Goal: Task Accomplishment & Management: Manage account settings

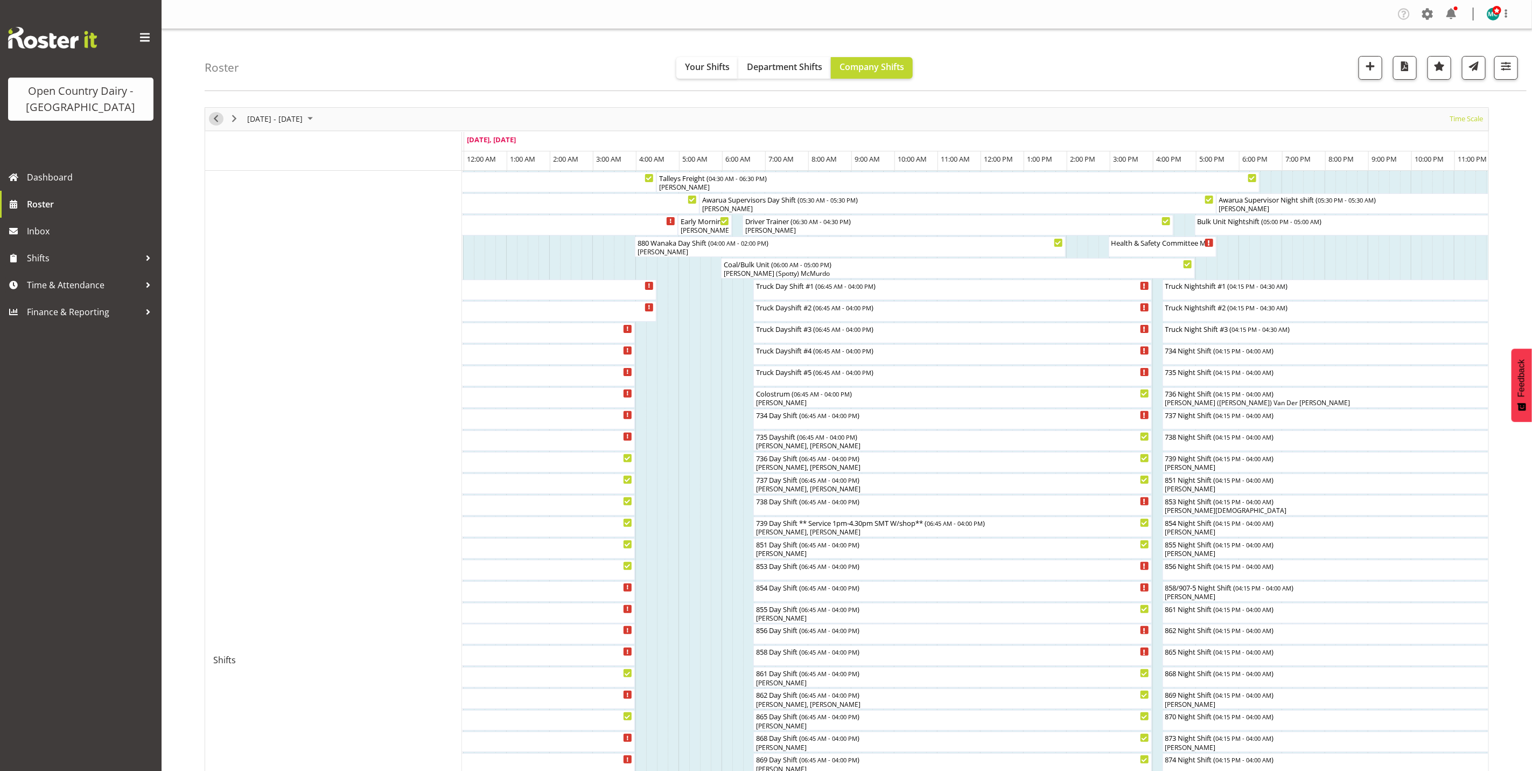
scroll to position [81, 0]
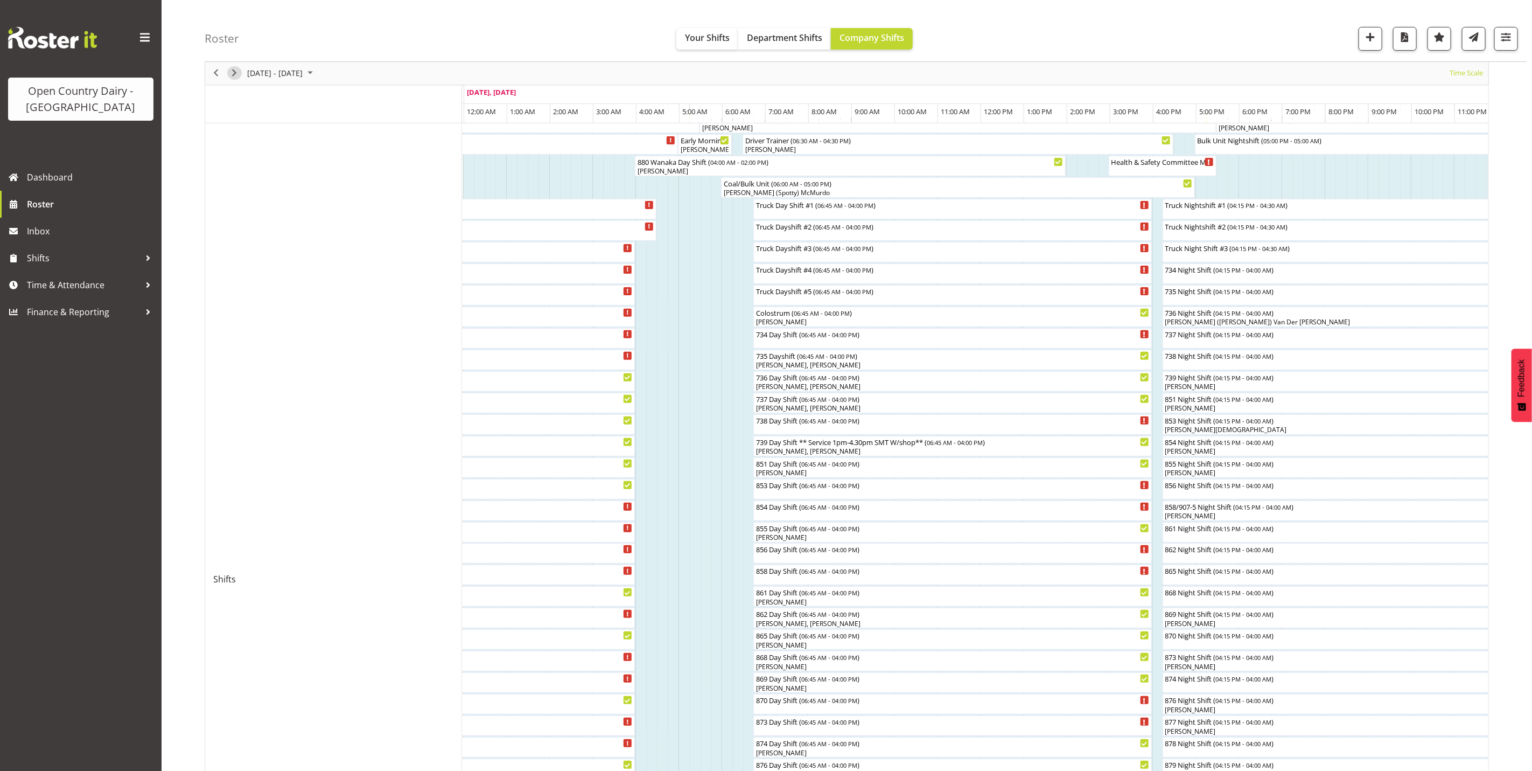
click at [232, 70] on span "Next" at bounding box center [234, 73] width 13 height 13
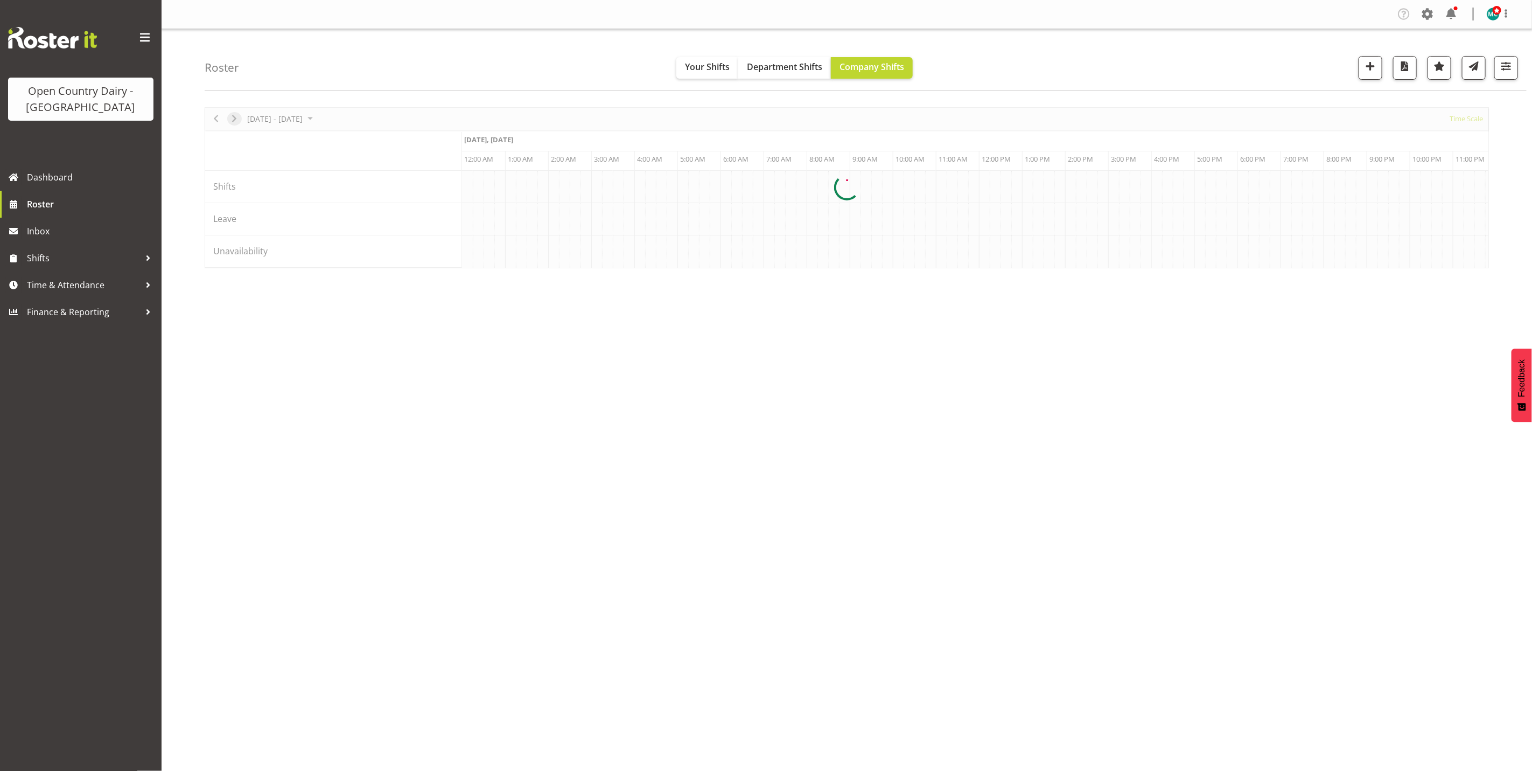
scroll to position [0, 0]
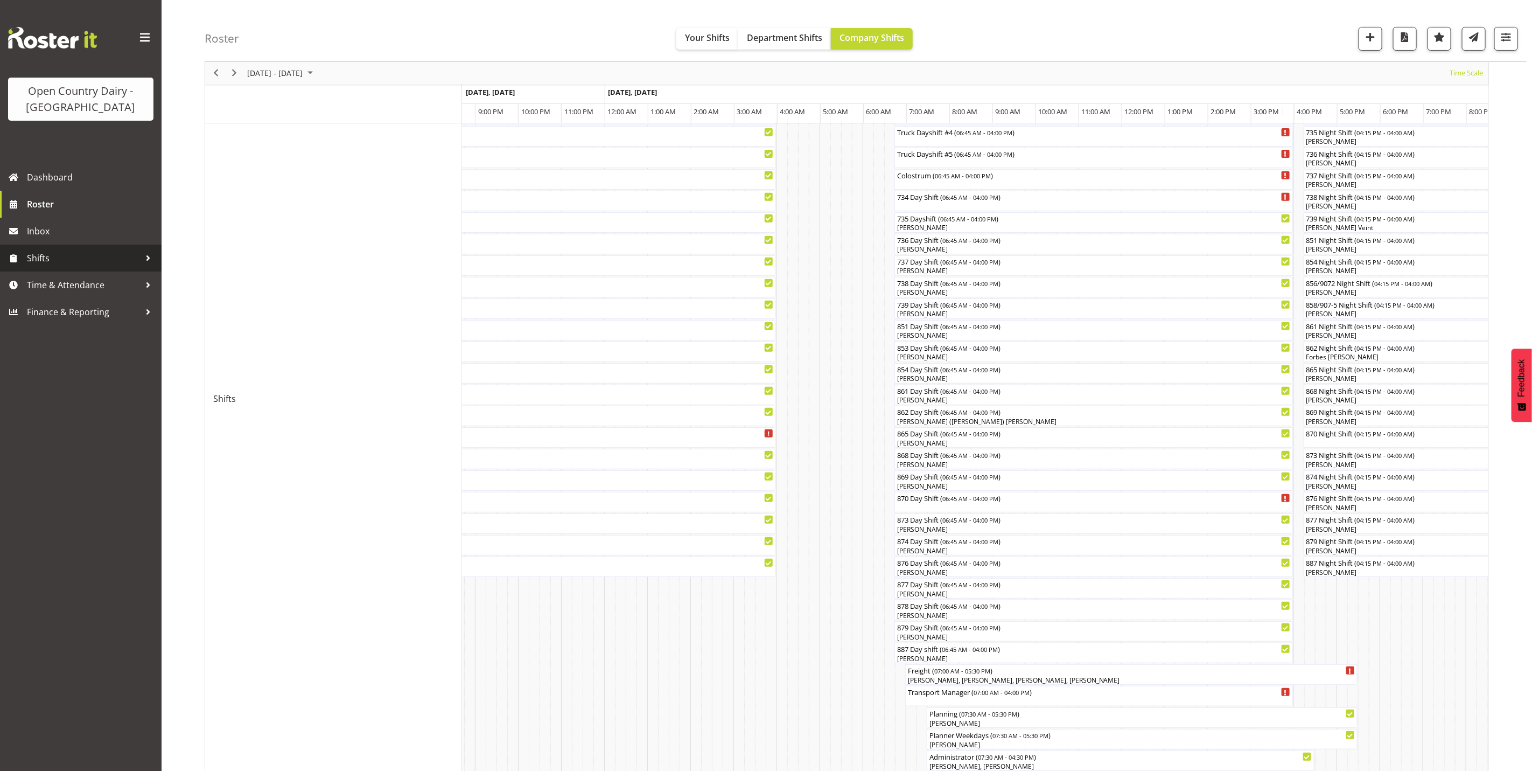
click at [51, 253] on span "Shifts" at bounding box center [83, 258] width 113 height 16
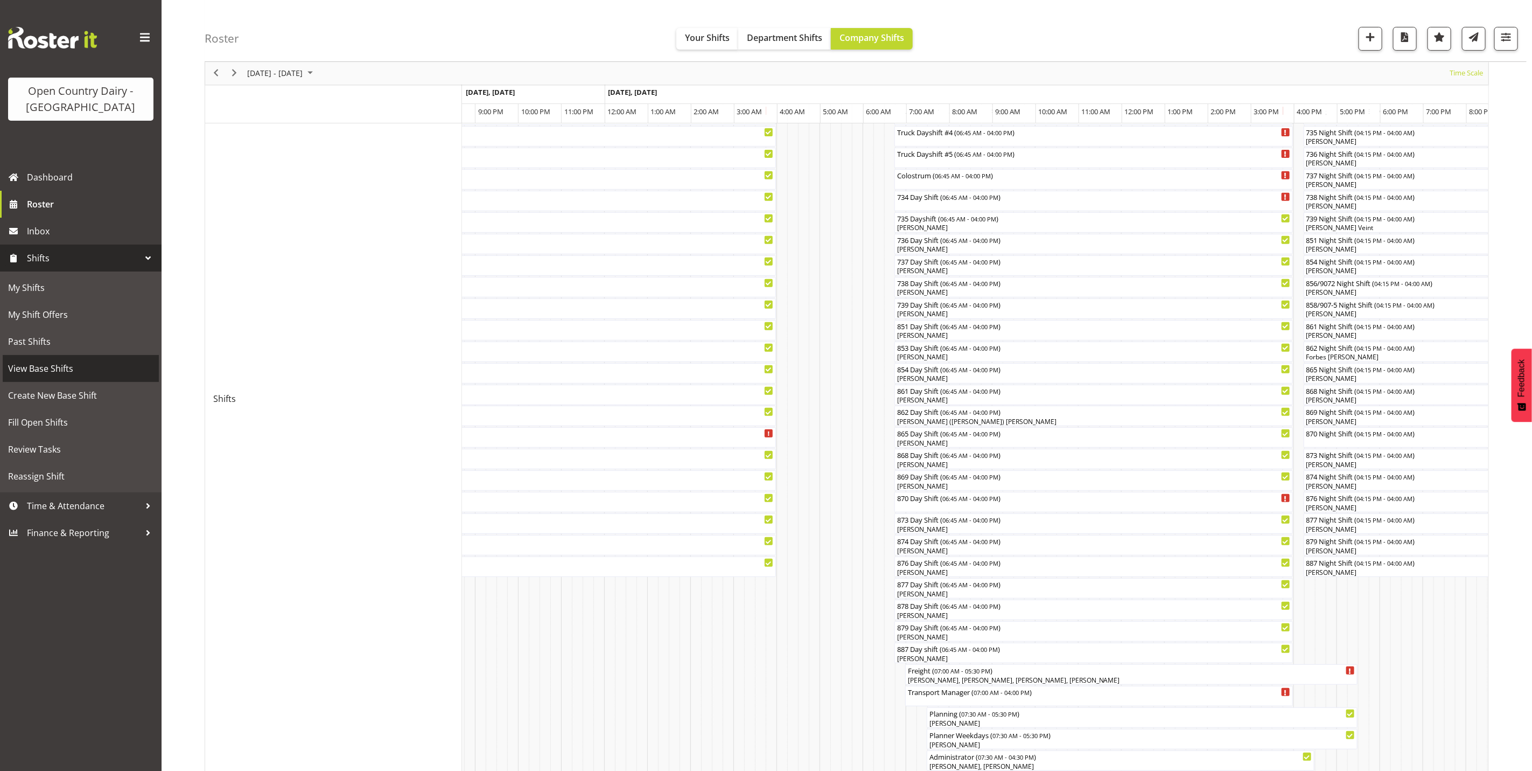
click at [44, 372] on span "View Base Shifts" at bounding box center [80, 368] width 145 height 16
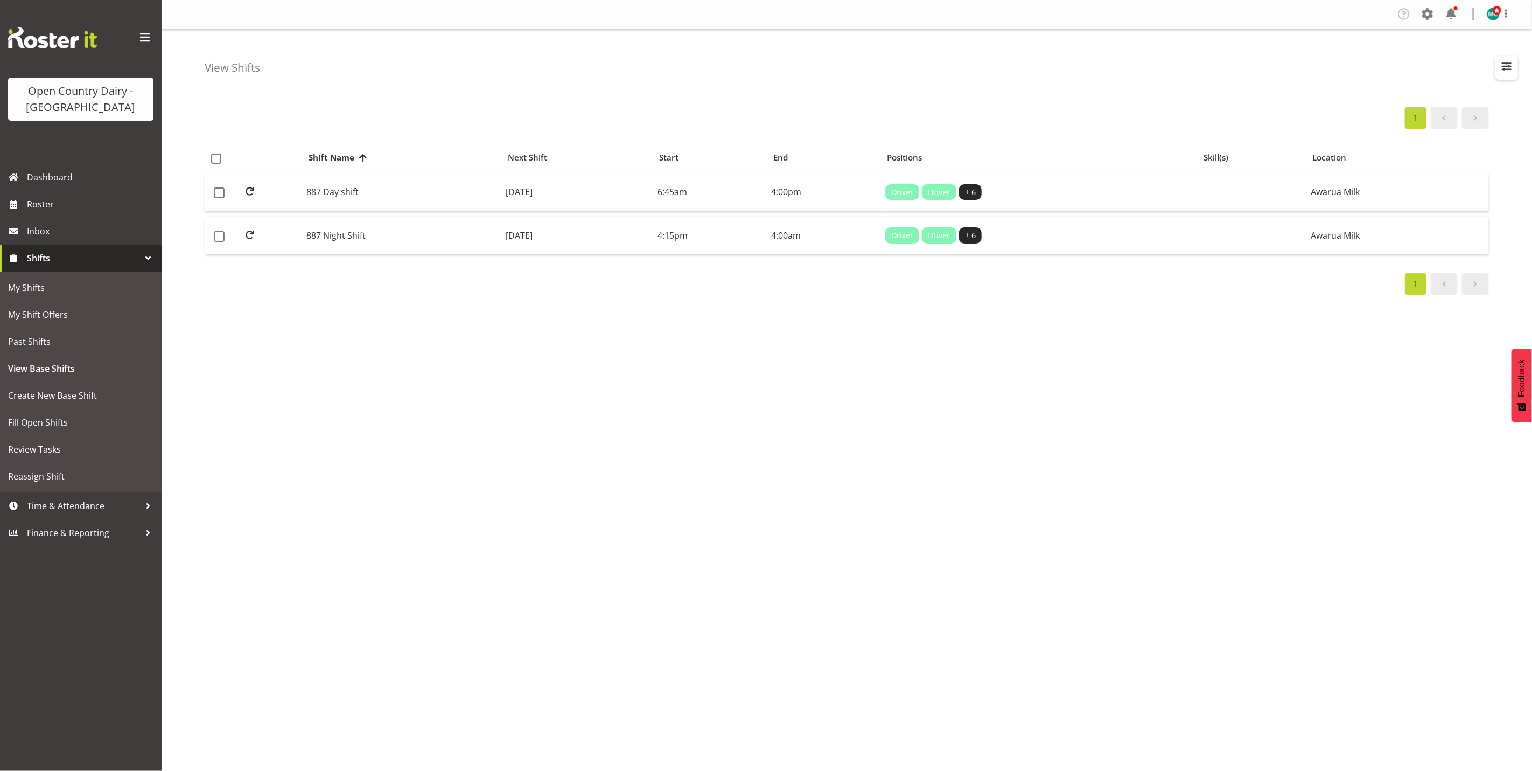
click at [1511, 67] on span "button" at bounding box center [1507, 66] width 14 height 14
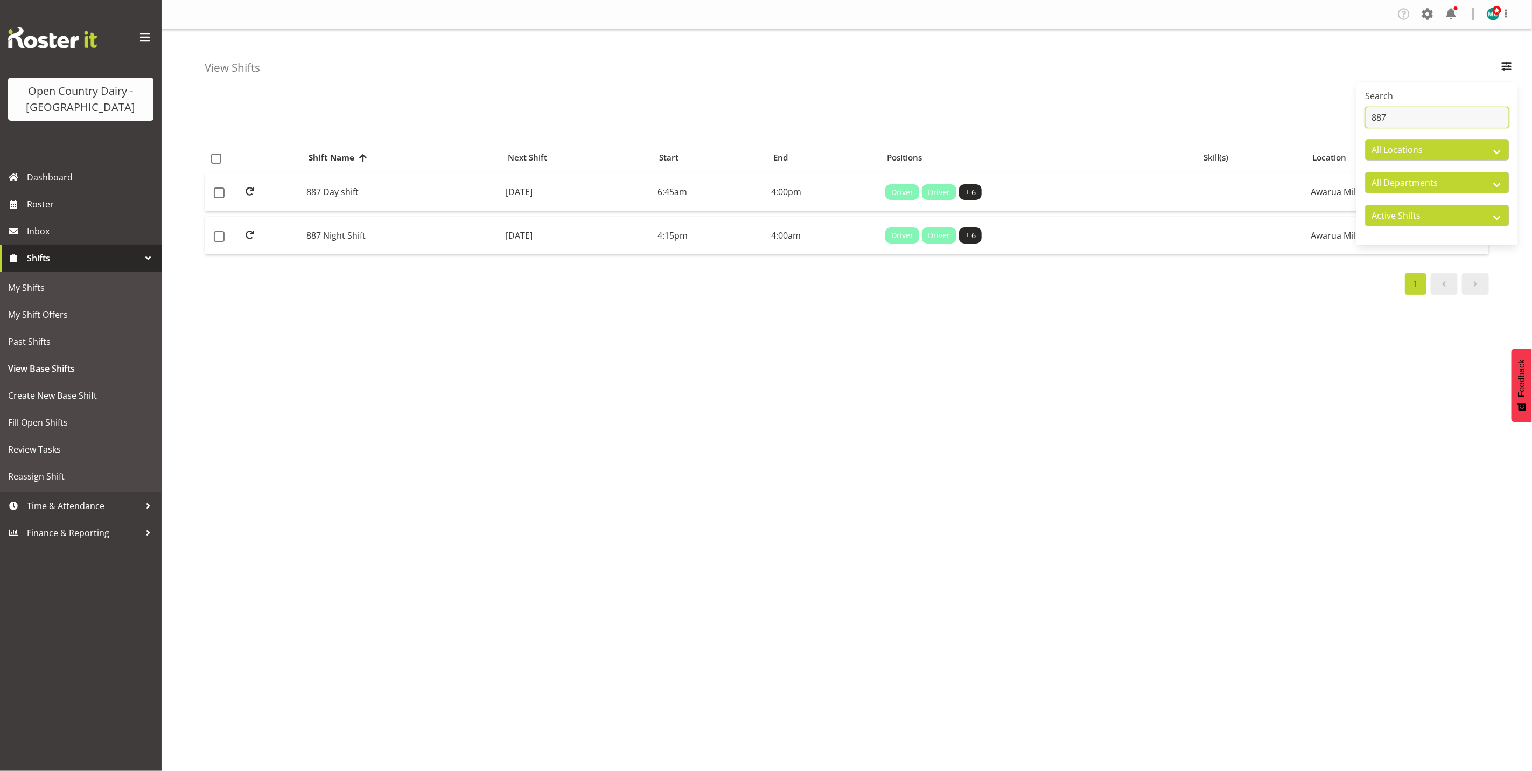
click at [1438, 115] on input "887" at bounding box center [1437, 118] width 144 height 22
type input "8"
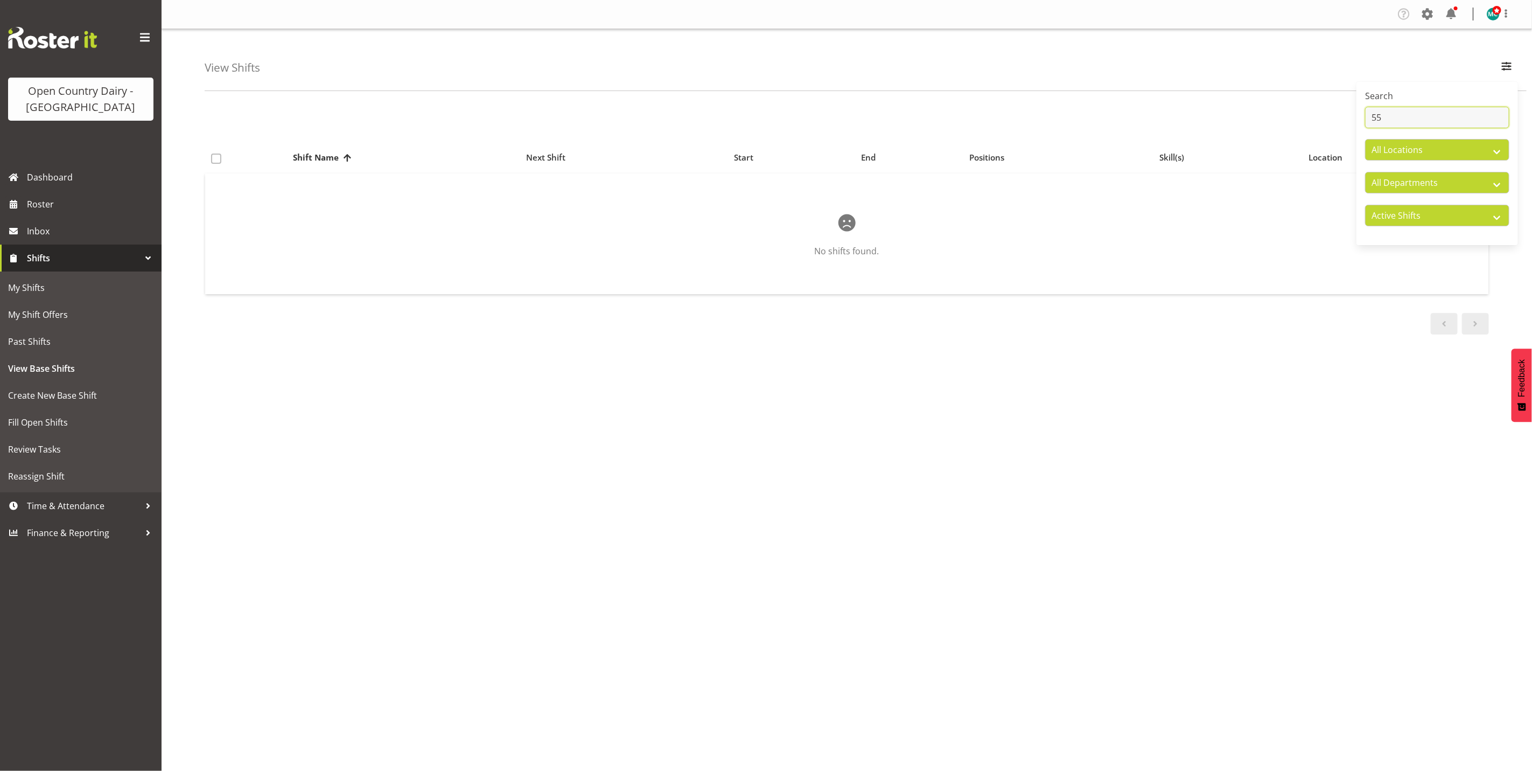
type input "5"
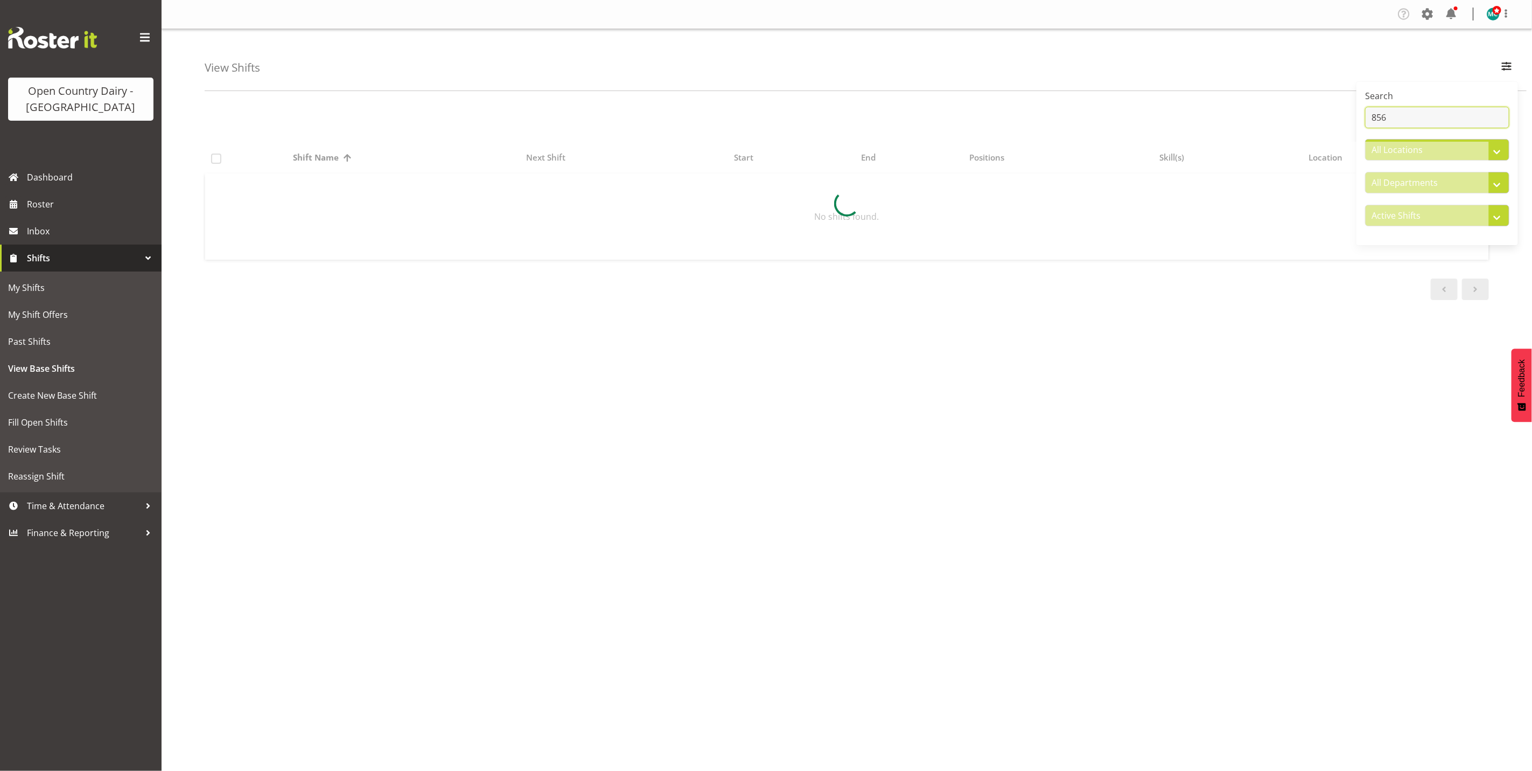
type input "856"
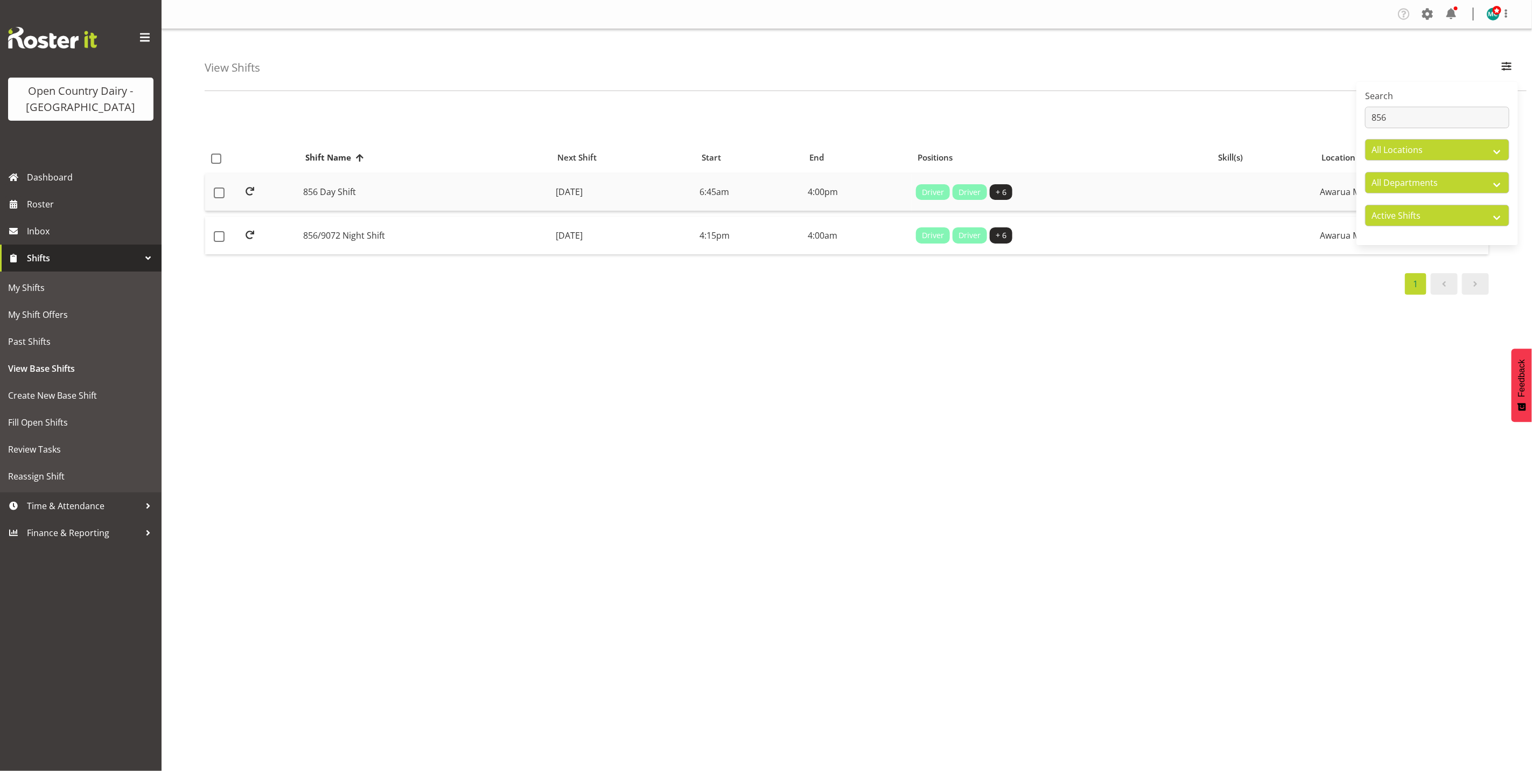
click at [342, 191] on td "856 Day Shift" at bounding box center [425, 192] width 253 height 38
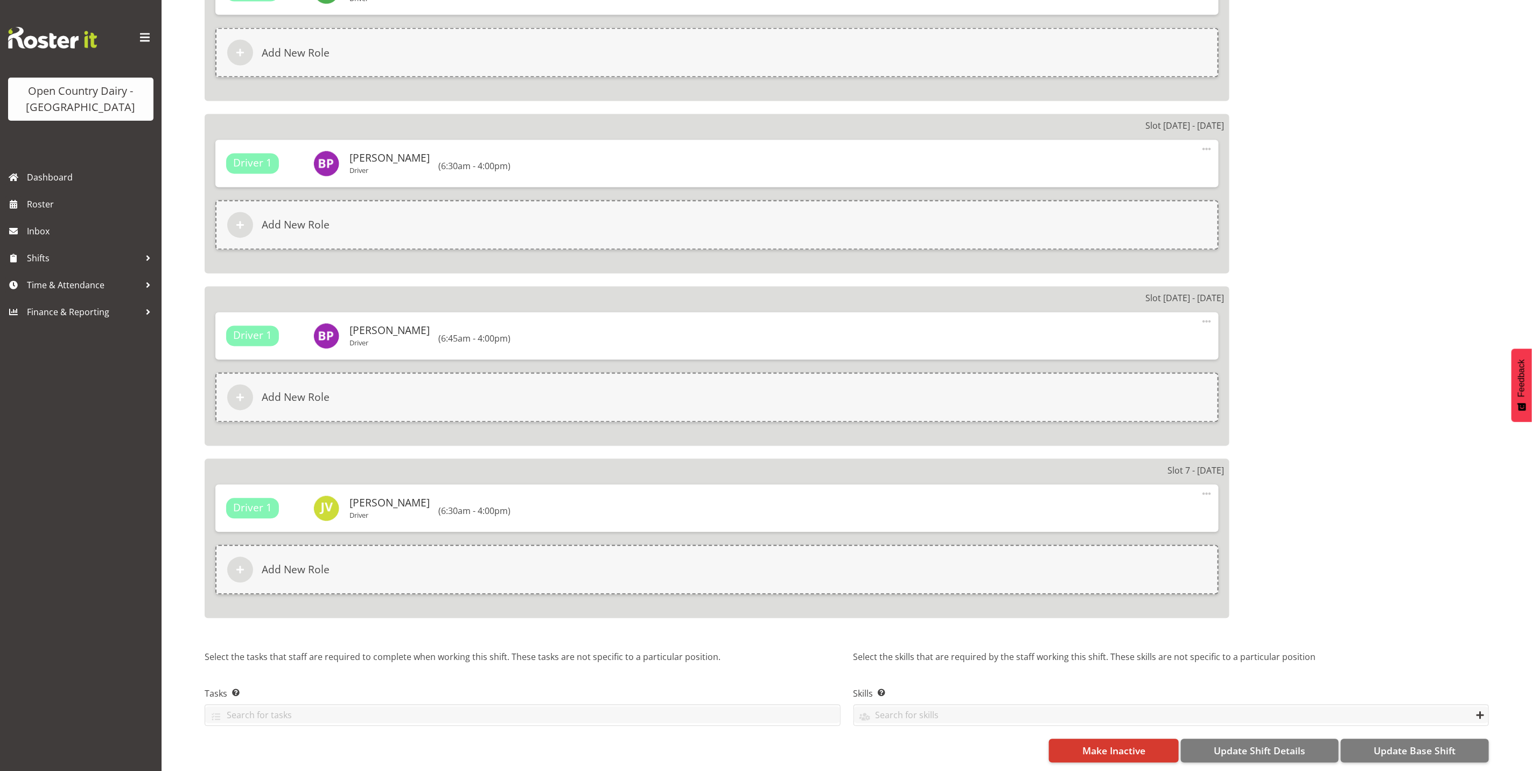
scroll to position [1477, 0]
click at [1409, 744] on span "Update Base Shift" at bounding box center [1415, 751] width 82 height 14
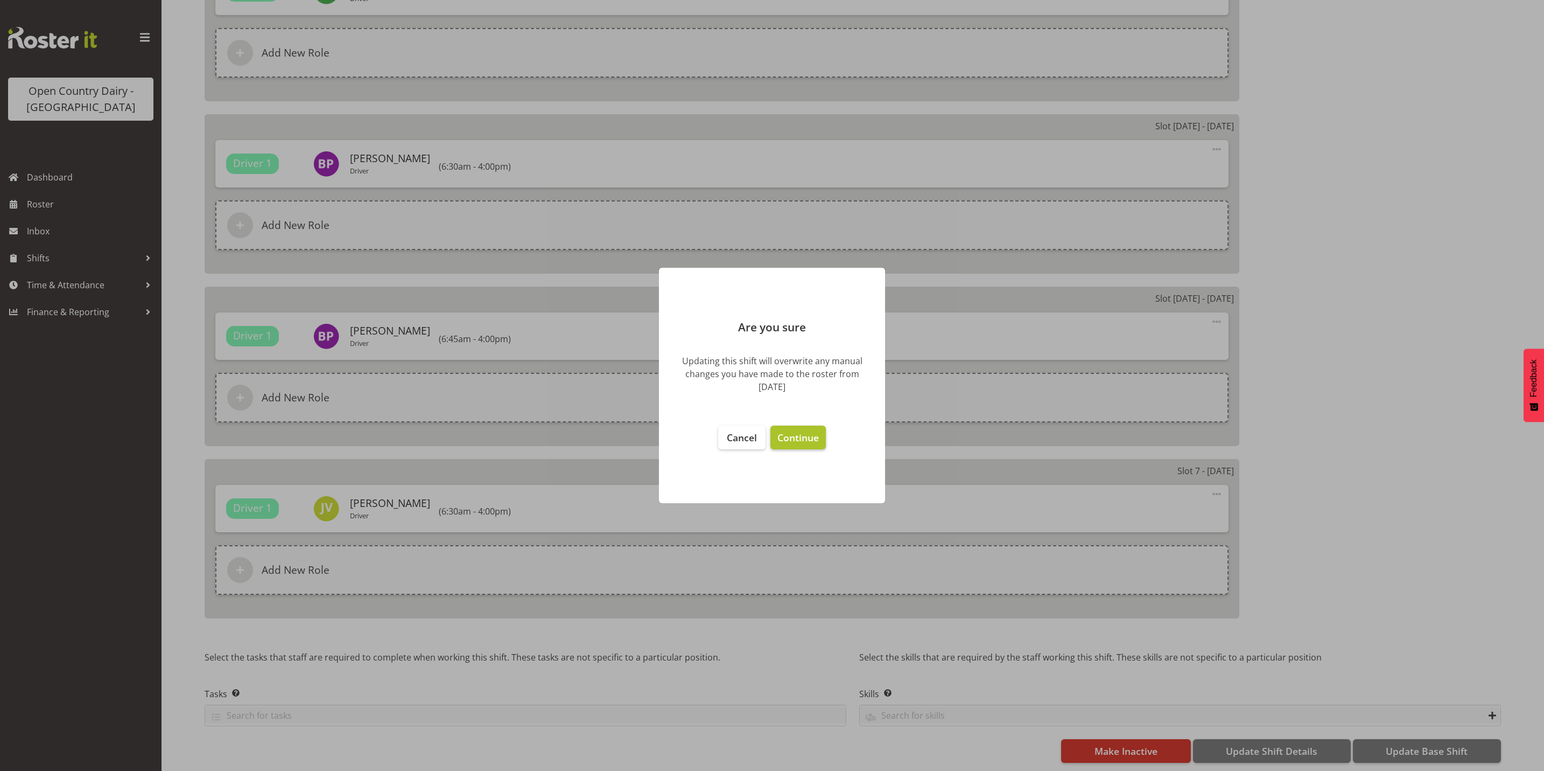
click at [800, 438] on span "Continue" at bounding box center [798, 437] width 41 height 13
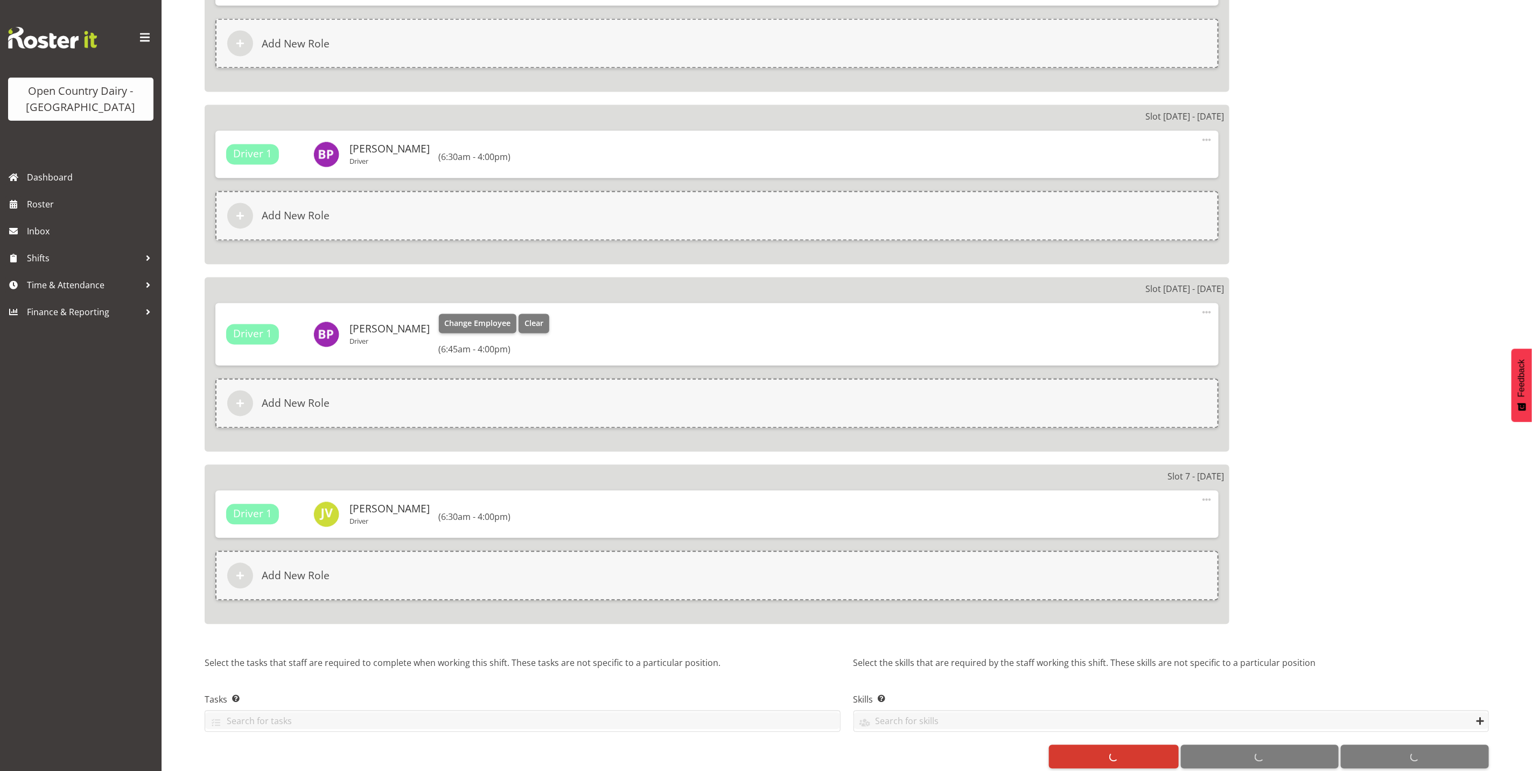
select select
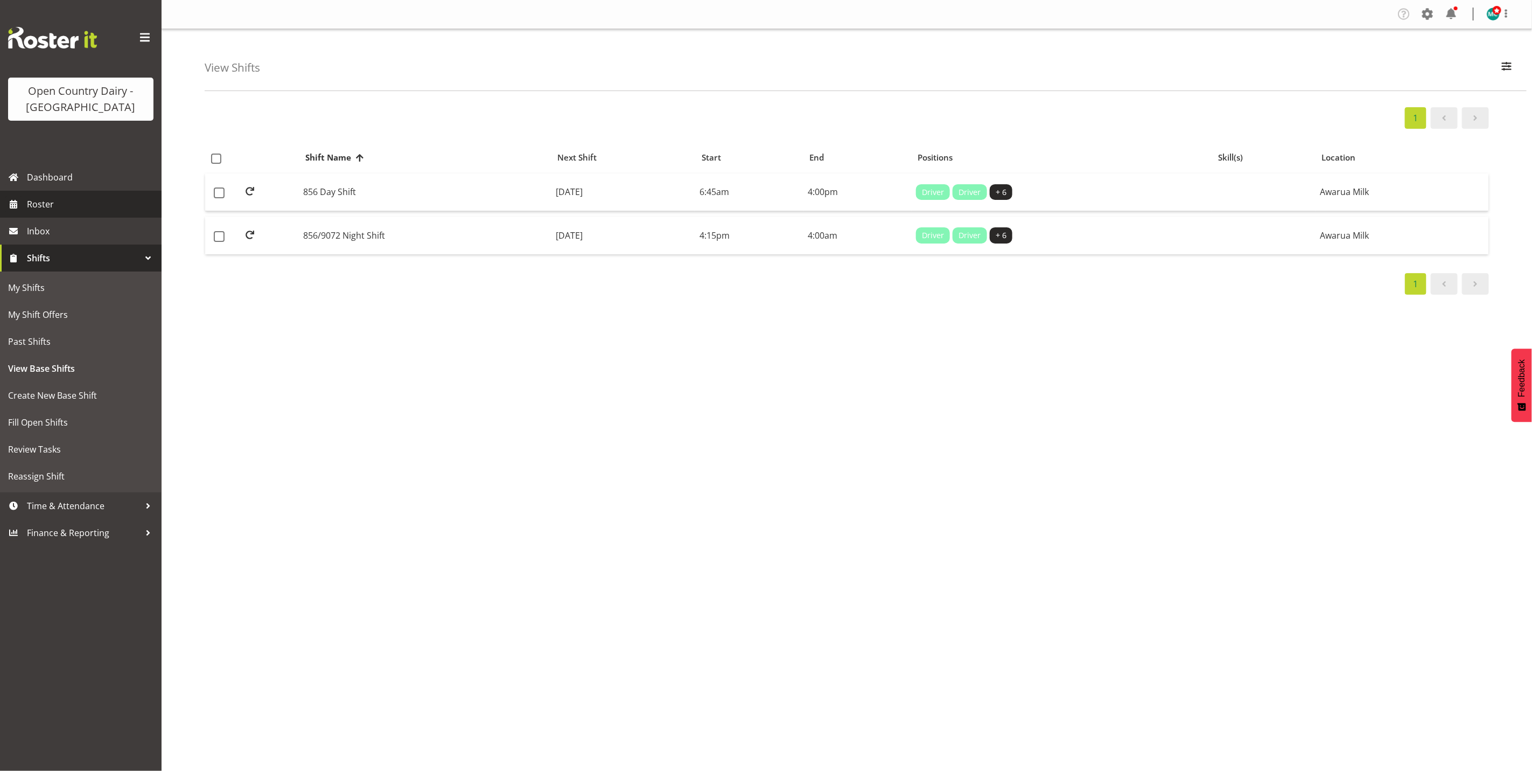
click at [37, 207] on span "Roster" at bounding box center [91, 204] width 129 height 16
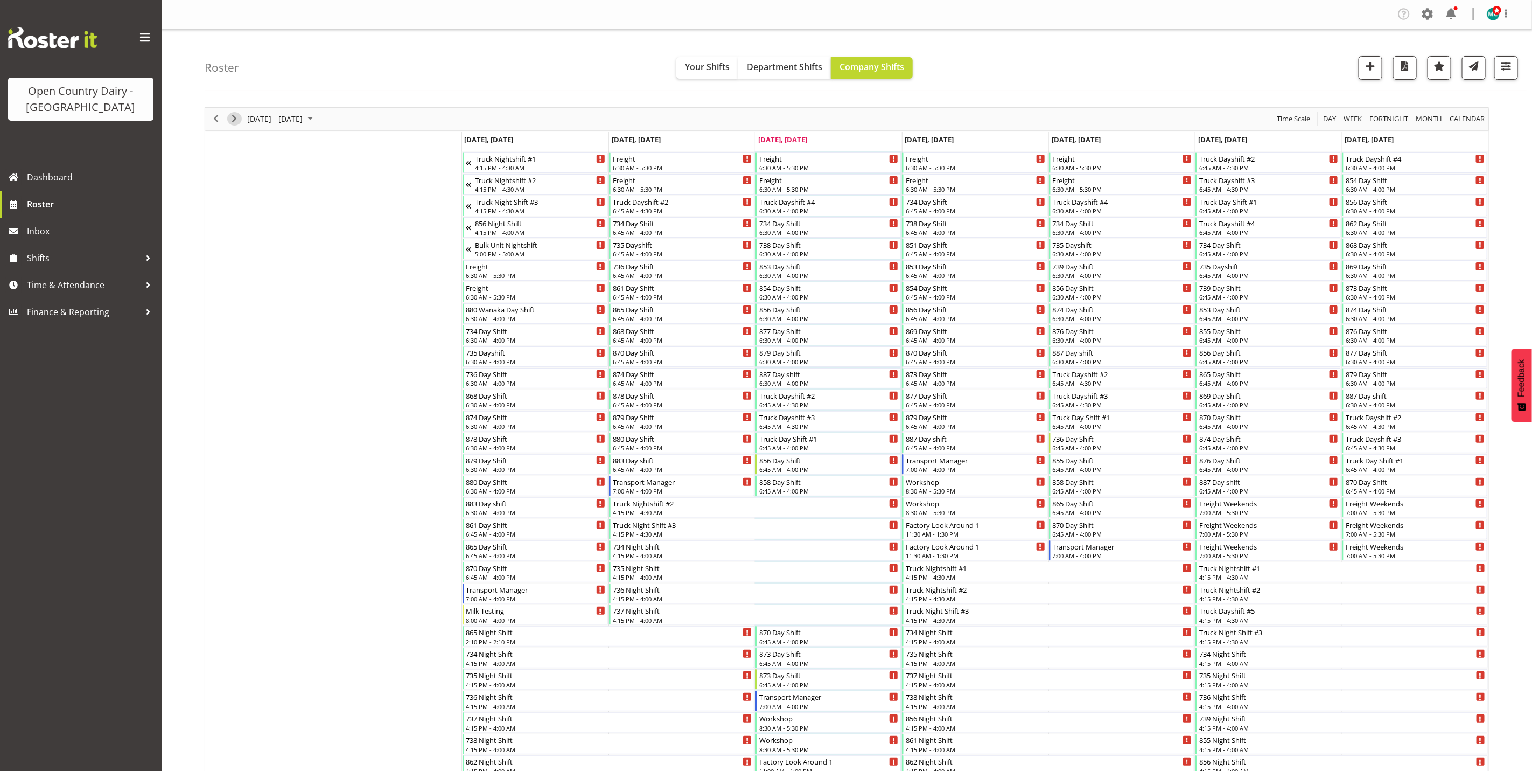
click at [232, 120] on span "Next" at bounding box center [234, 118] width 13 height 13
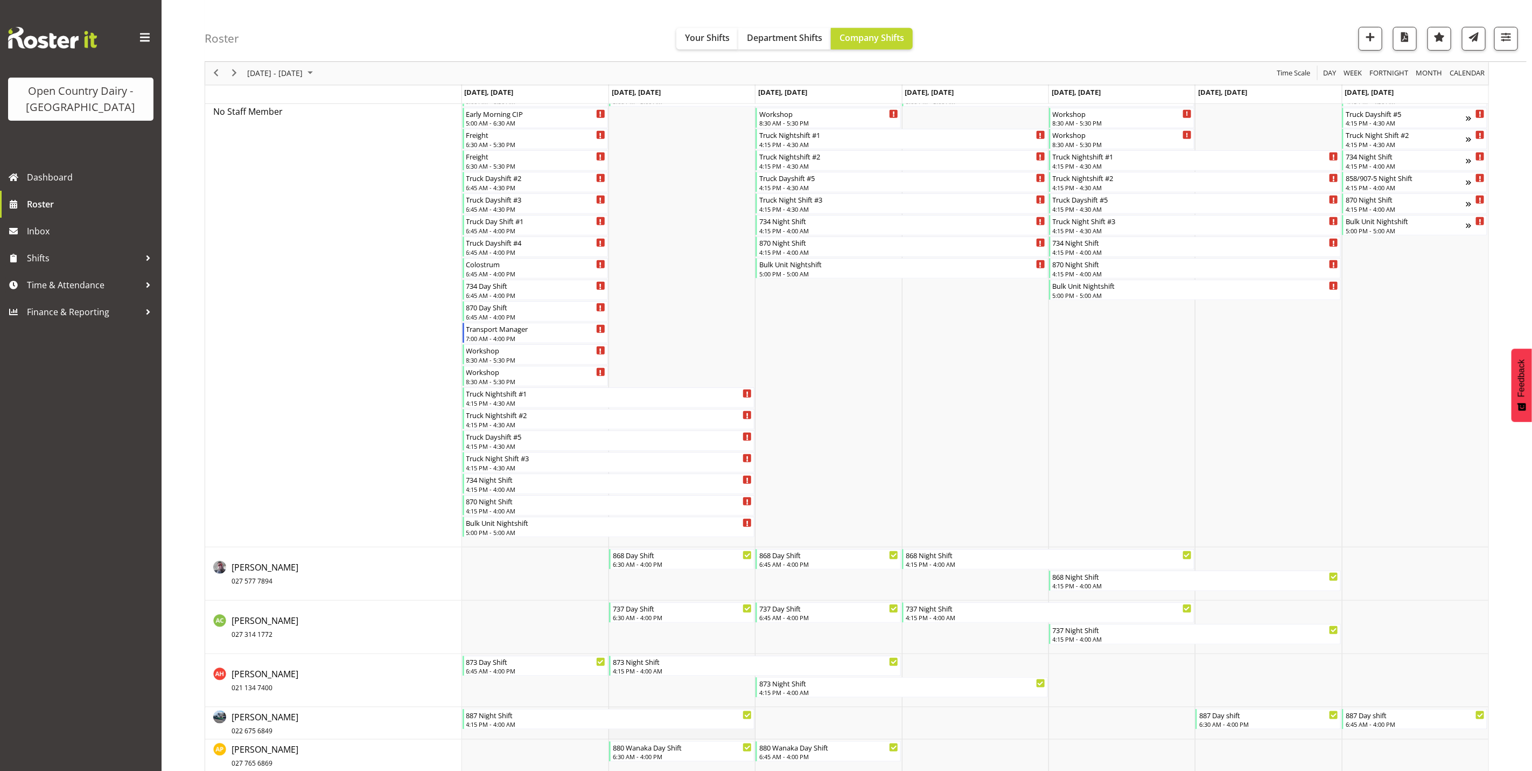
scroll to position [727, 0]
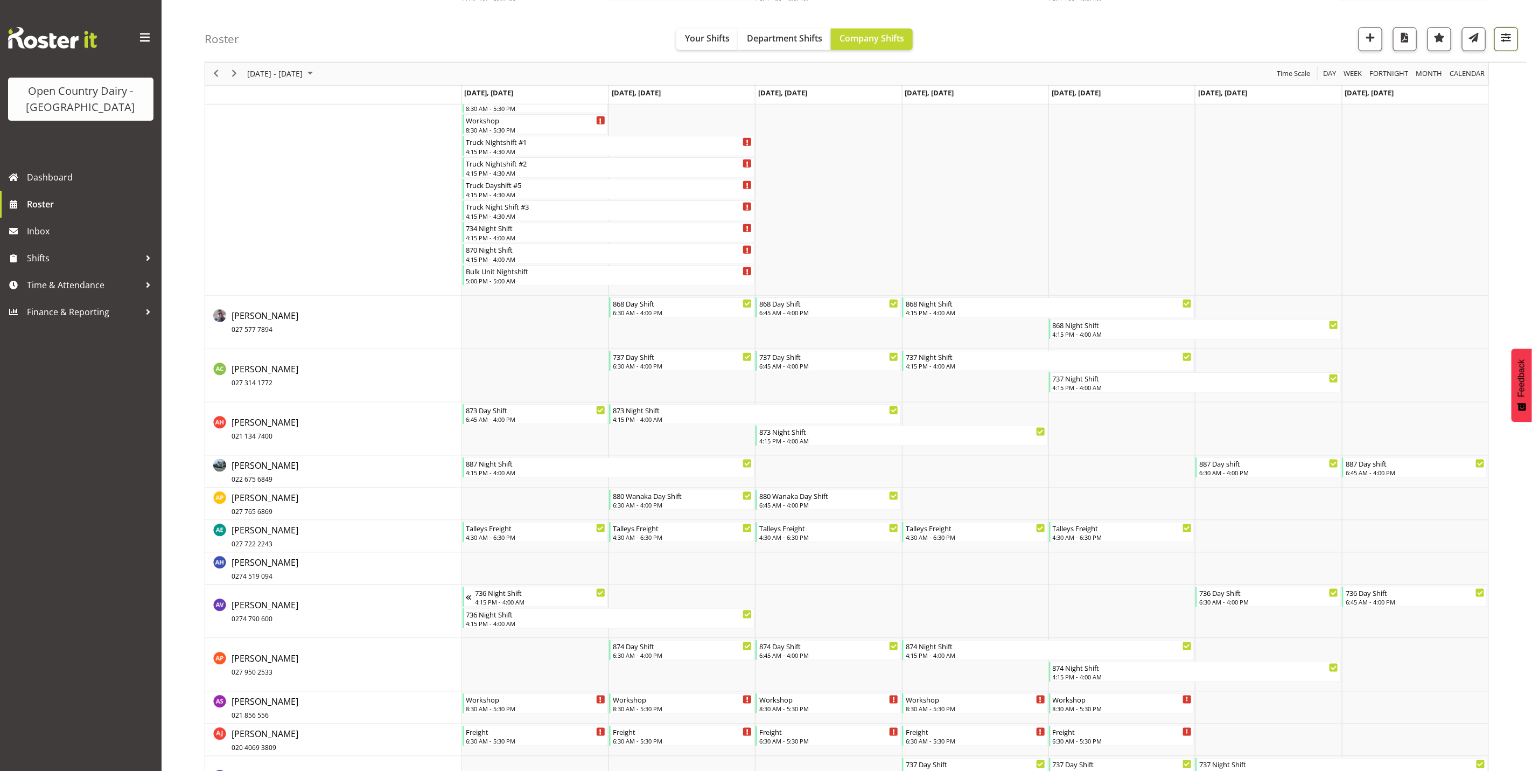
click at [1509, 38] on span "button" at bounding box center [1506, 37] width 14 height 14
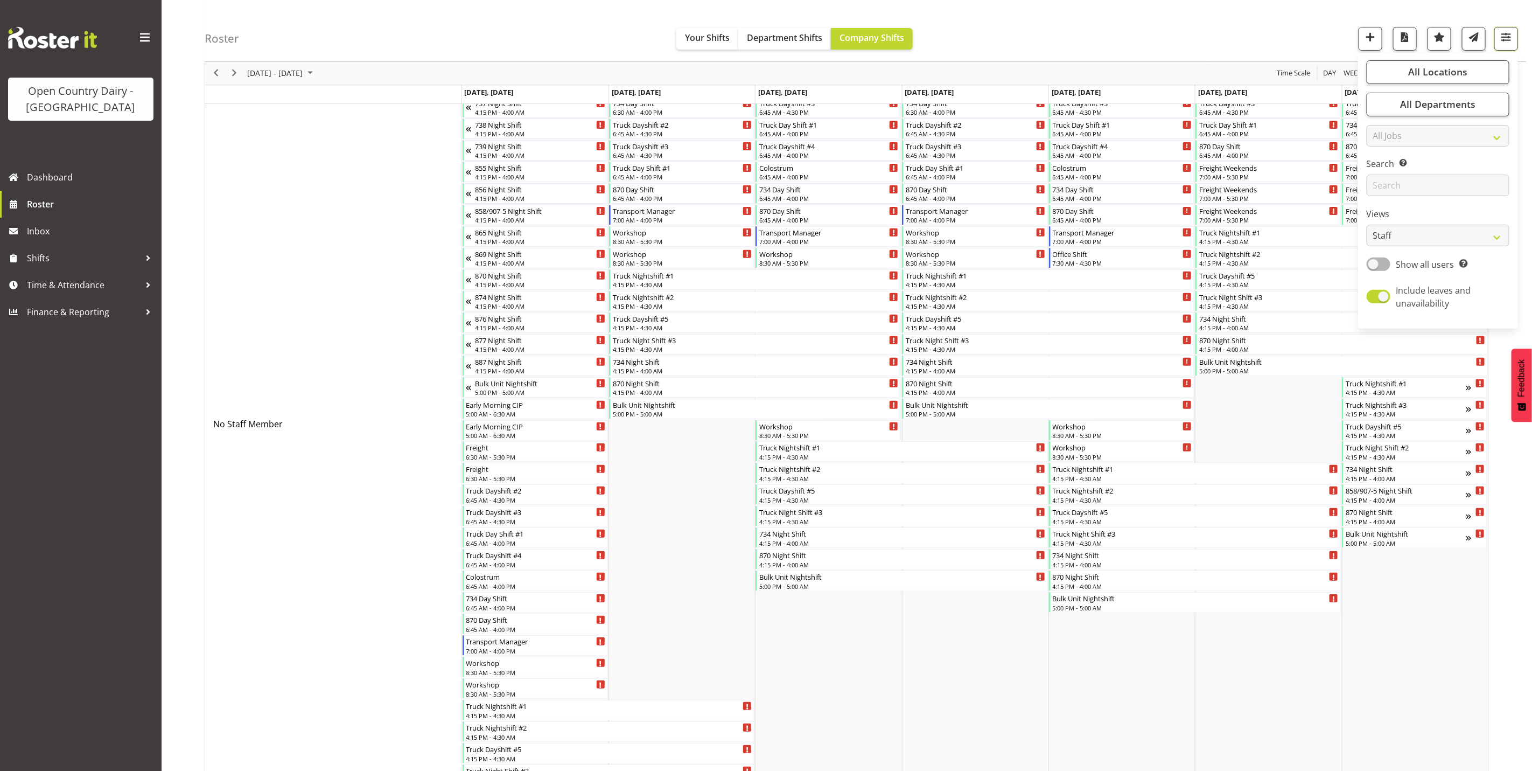
scroll to position [162, 0]
click at [1410, 233] on select "Staff Role Shift - Horizontal Shift - Vertical Staff - Location" at bounding box center [1438, 236] width 143 height 22
select select "shiftH"
click at [1367, 247] on select "Staff Role Shift - Horizontal Shift - Vertical Staff - Location" at bounding box center [1438, 236] width 143 height 22
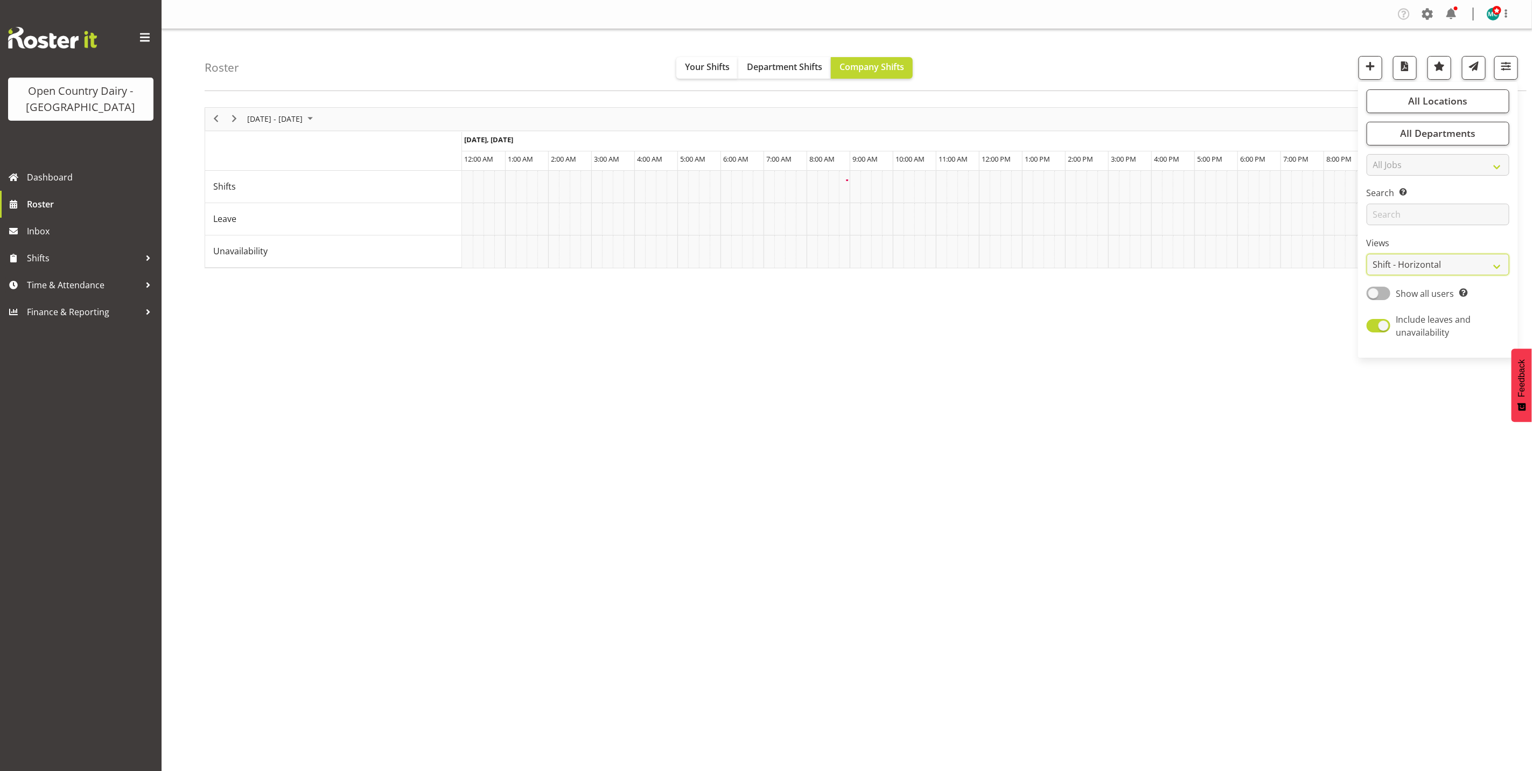
scroll to position [0, 0]
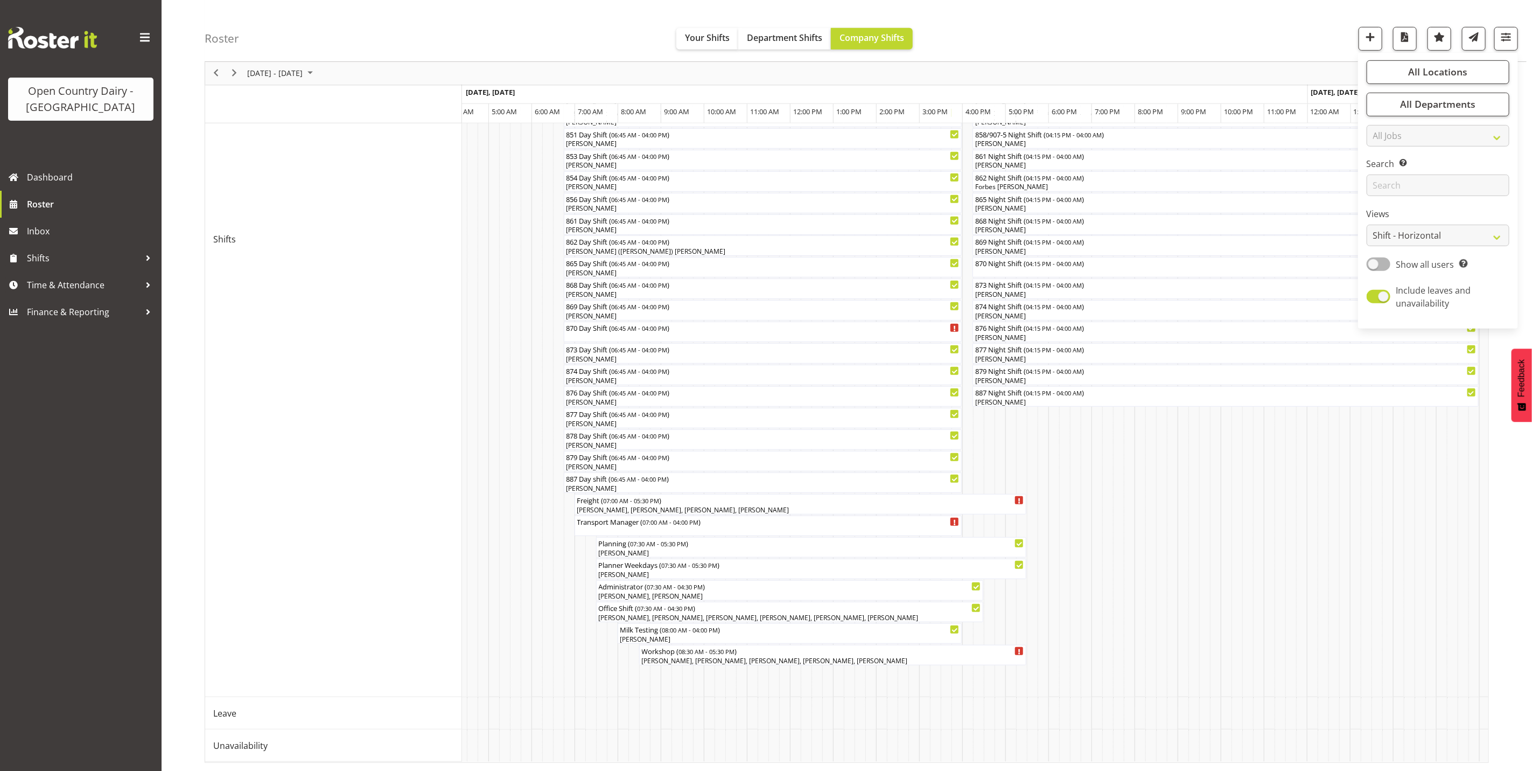
scroll to position [0, 1228]
